Goal: Information Seeking & Learning: Learn about a topic

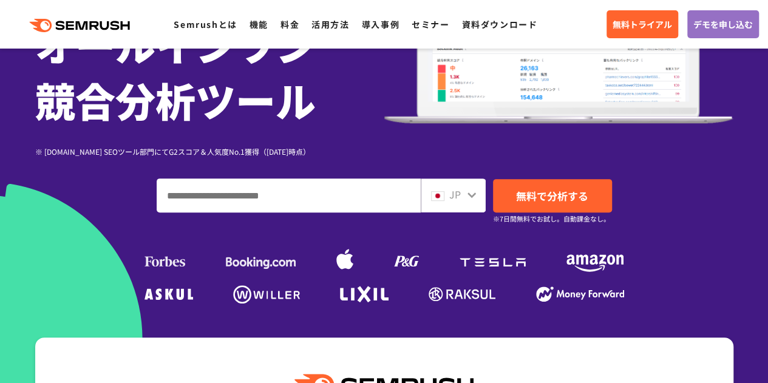
scroll to position [188, 0]
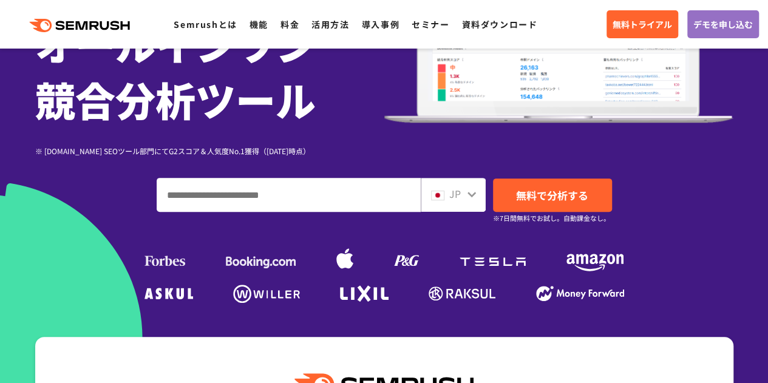
click at [85, 235] on div "SEO・広告分析・SNS競合対策をこれ一つで。 オールインワン 競合分析ツール ※ [DOMAIN_NAME] SEOツール部門にてG2スコア＆人気度No.1…" at bounding box center [384, 99] width 698 height 416
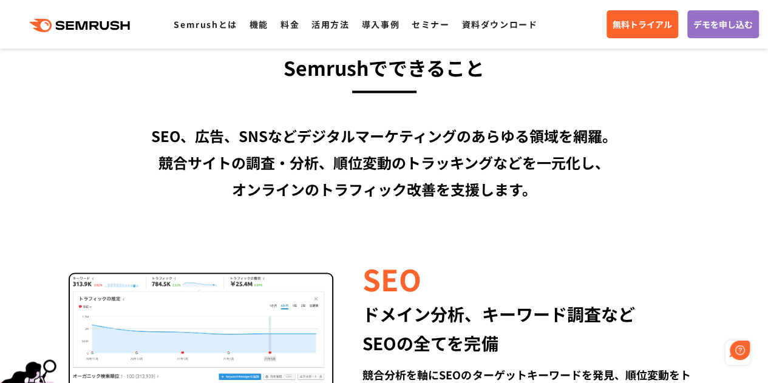
scroll to position [1070, 0]
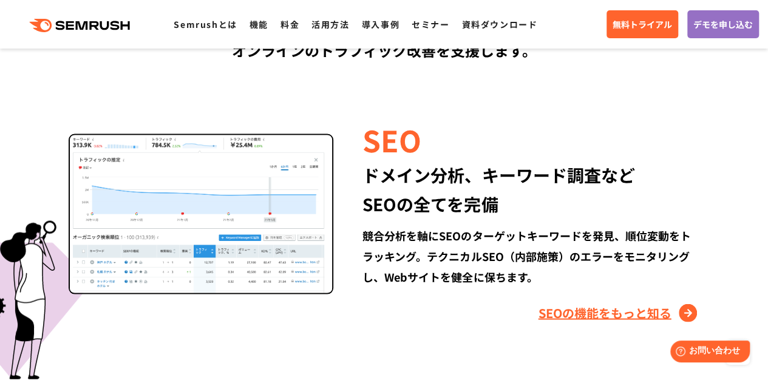
click at [612, 315] on link "SEOの機能をもっと知る" at bounding box center [618, 312] width 161 height 19
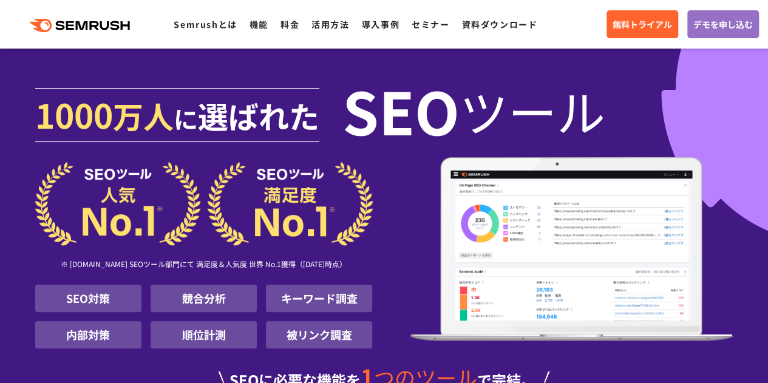
scroll to position [118, 0]
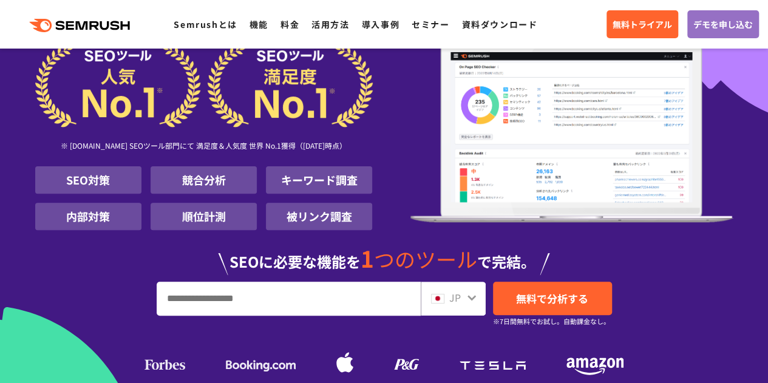
click at [108, 269] on div "SEOに必要な機能を 1 つのツール で完結。" at bounding box center [384, 255] width 698 height 40
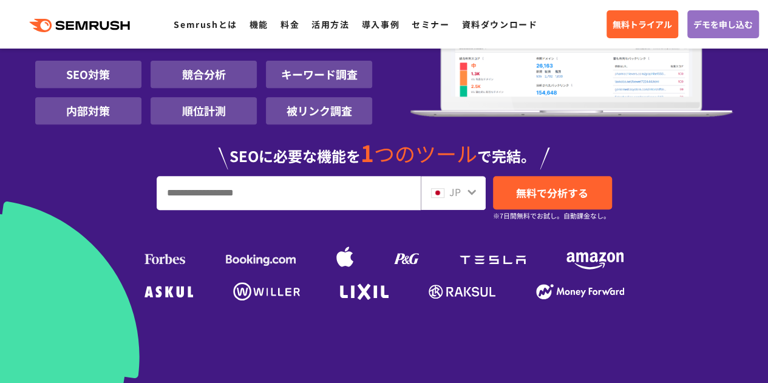
scroll to position [224, 0]
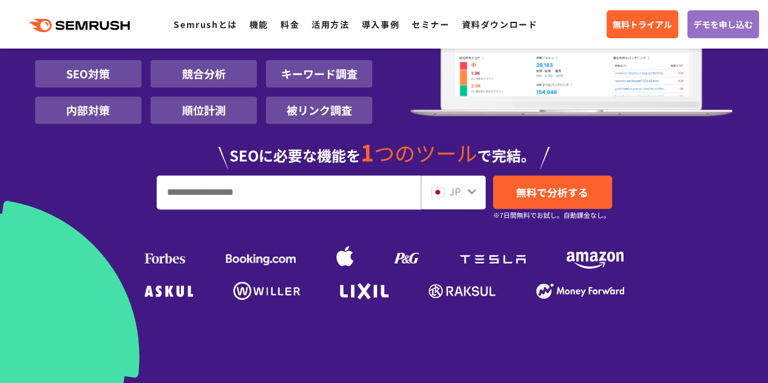
click at [244, 202] on input "URL、キーワードを入力してください" at bounding box center [288, 192] width 263 height 33
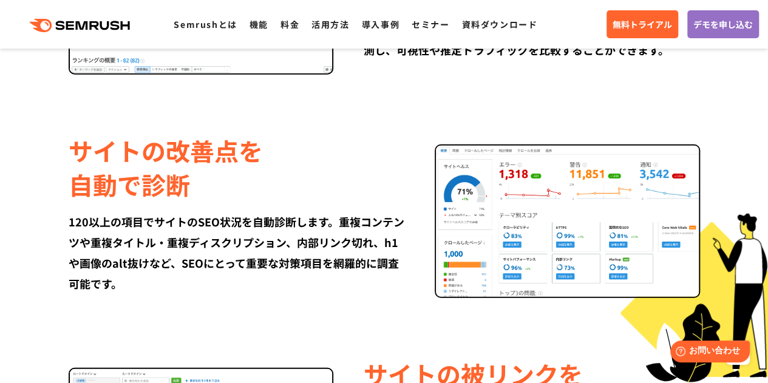
scroll to position [1494, 0]
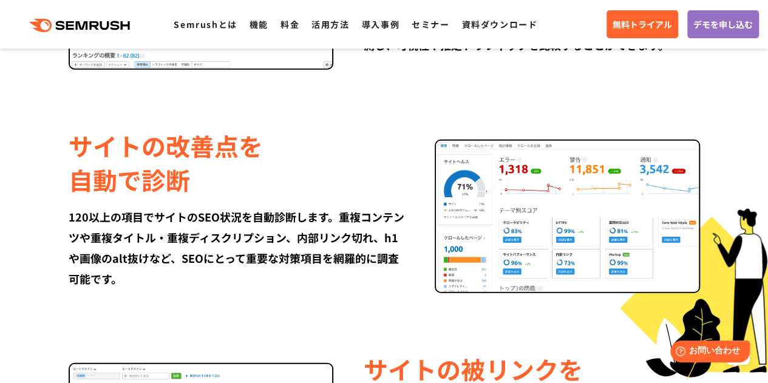
click at [340, 155] on div "サイトの改善点を 自動で診断" at bounding box center [237, 163] width 336 height 68
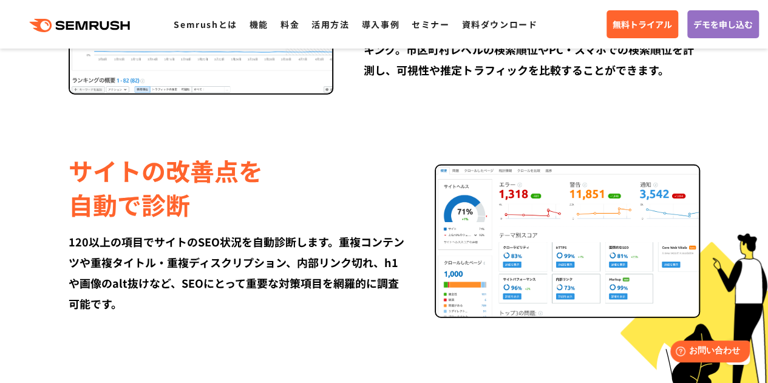
scroll to position [1476, 0]
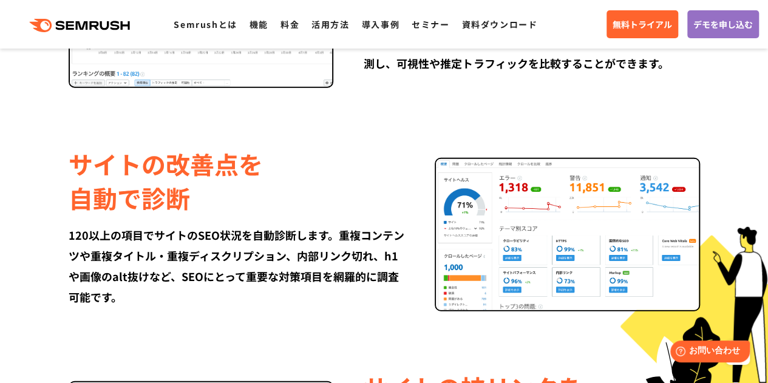
click at [306, 186] on div "サイトの改善点を 自動で診断" at bounding box center [237, 181] width 336 height 68
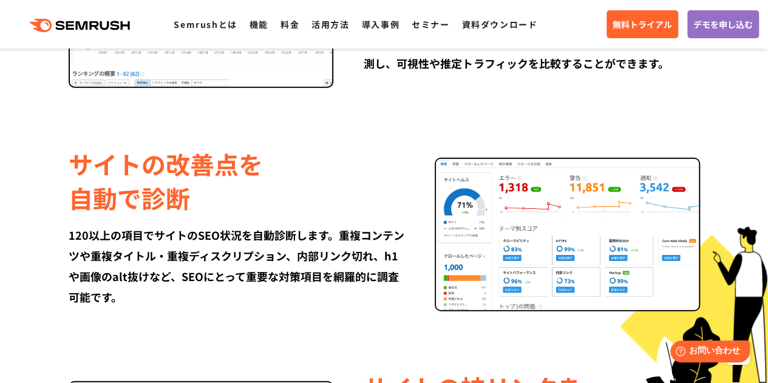
click at [306, 186] on div "サイトの改善点を 自動で診断" at bounding box center [237, 181] width 336 height 68
click at [328, 163] on div "サイトの改善点を 自動で診断" at bounding box center [237, 181] width 336 height 68
